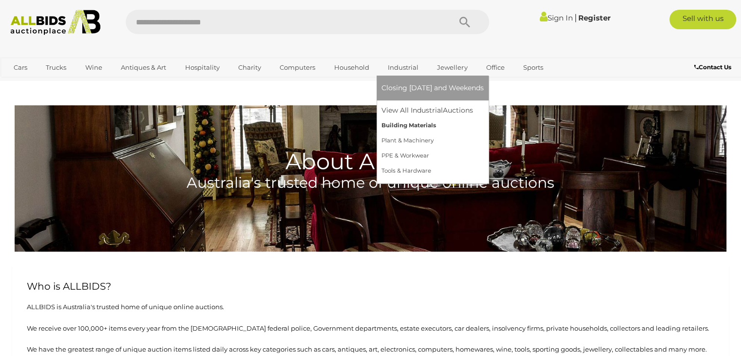
click at [412, 123] on link "Building Materials" at bounding box center [432, 125] width 102 height 15
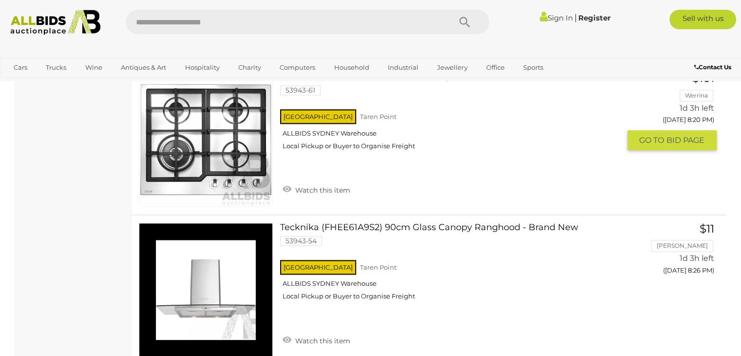
scroll to position [4871, 0]
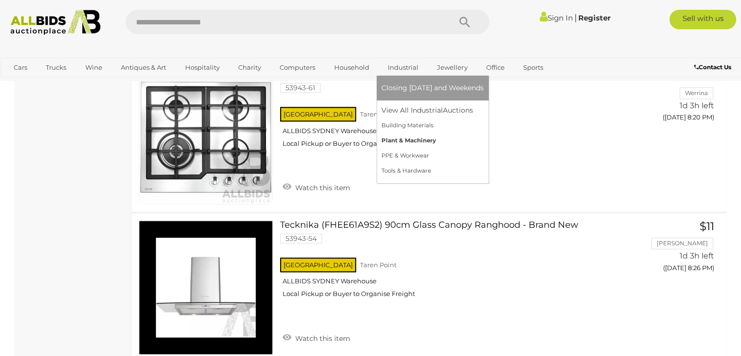
click at [406, 139] on link "Plant & Machinery" at bounding box center [432, 140] width 102 height 15
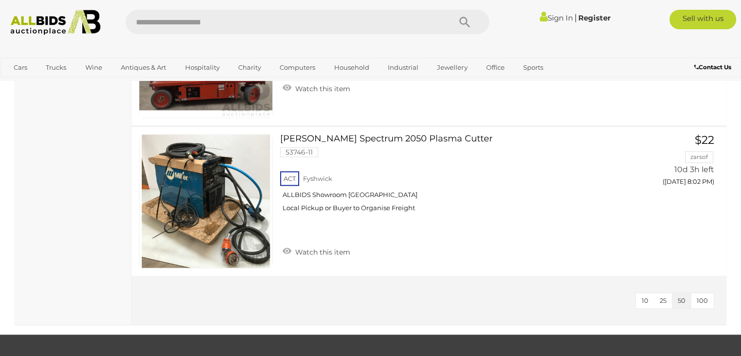
scroll to position [1023, 0]
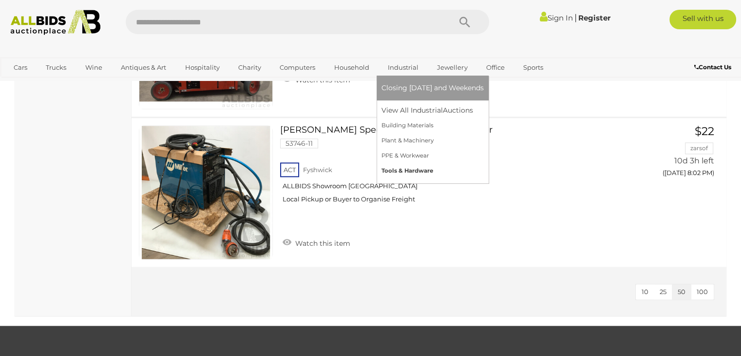
click at [405, 169] on link "Tools & Hardware" at bounding box center [432, 170] width 102 height 15
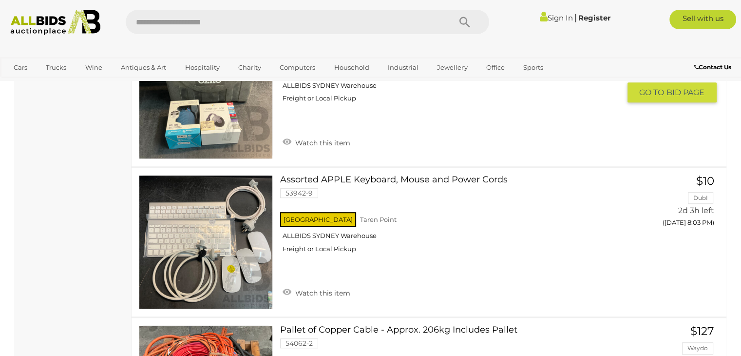
scroll to position [4482, 0]
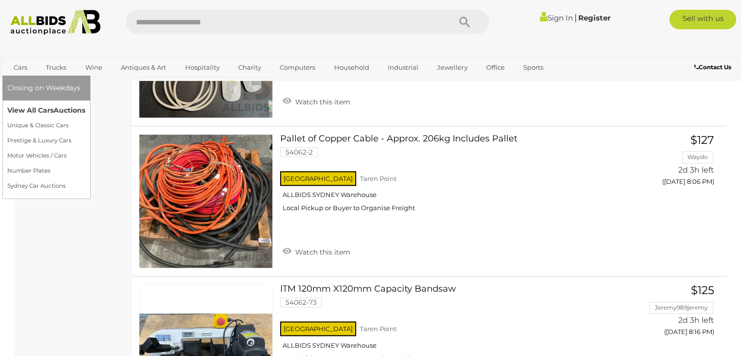
click at [41, 108] on link "View All Cars Auctions" at bounding box center [46, 110] width 78 height 15
